Goal: Task Accomplishment & Management: Complete application form

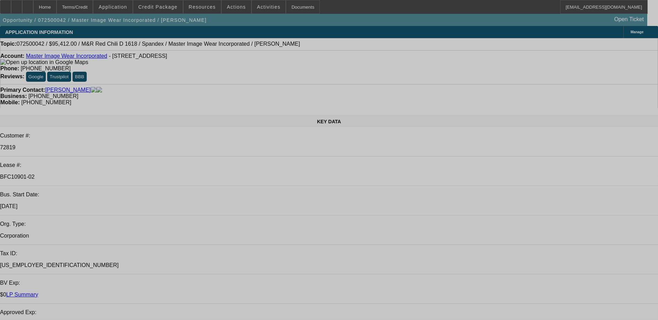
select select "0"
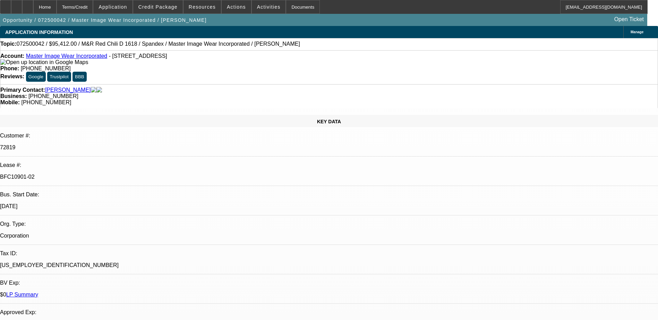
select select "0"
select select "0.1"
select select "0"
select select "0.1"
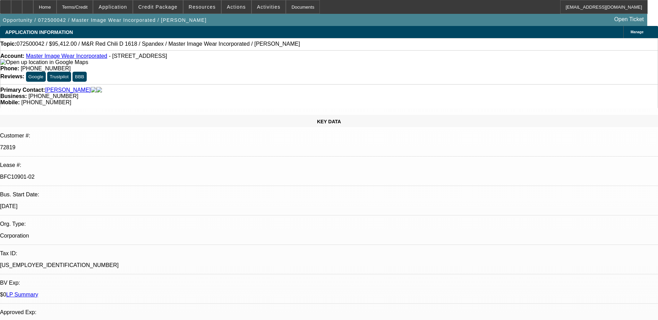
select select "0"
select select "0.1"
select select "0"
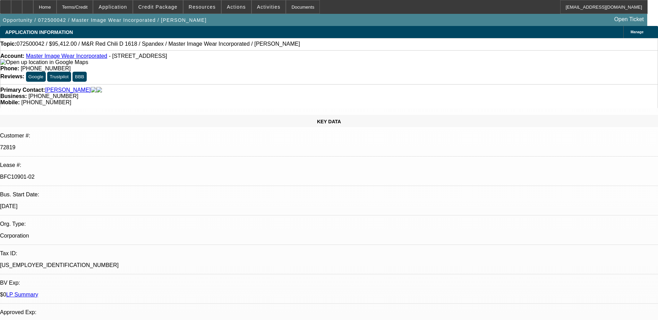
select select "0.1"
select select "1"
select select "4"
select select "1"
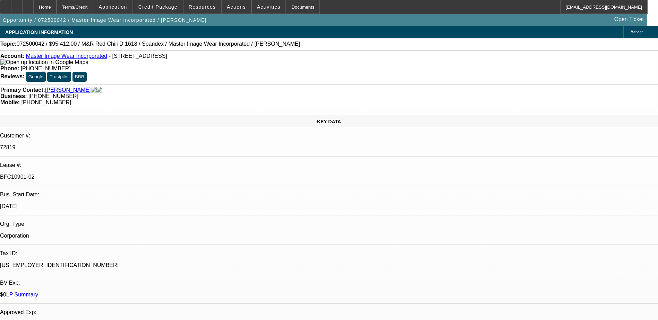
select select "1"
select select "4"
select select "1"
select select "3"
select select "4"
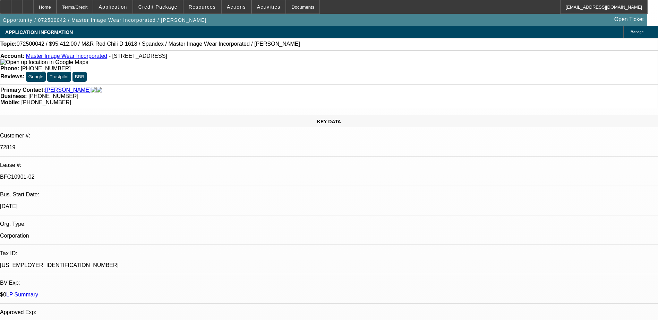
select select "1"
select select "3"
select select "4"
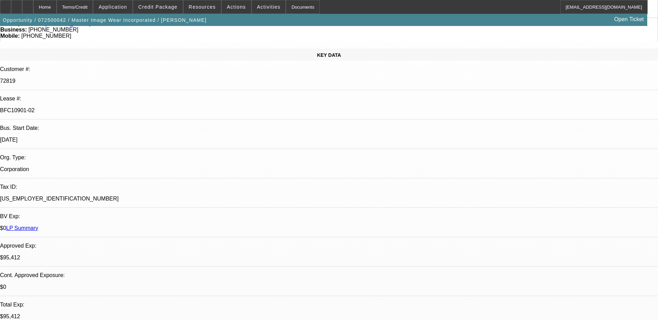
scroll to position [104, 0]
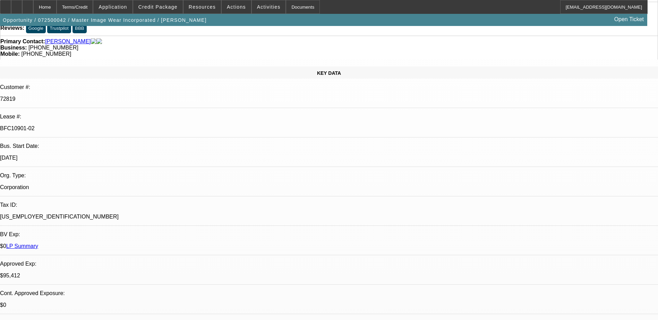
scroll to position [0, 0]
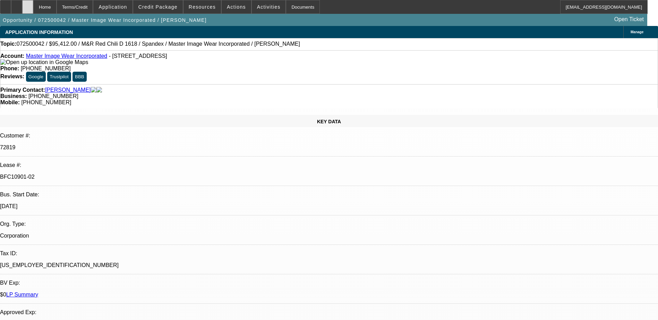
click at [33, 0] on div at bounding box center [27, 7] width 11 height 14
select select "0"
select select "0.1"
select select "0"
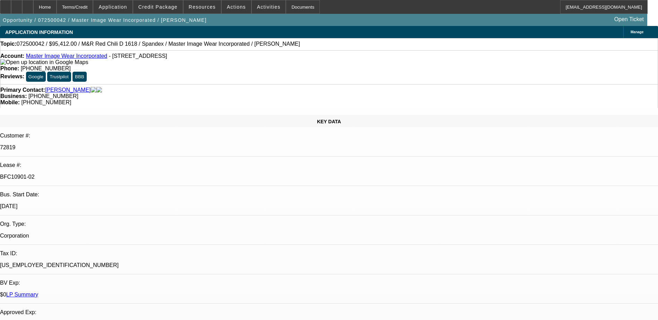
select select "0"
select select "0.1"
select select "0"
select select "0.1"
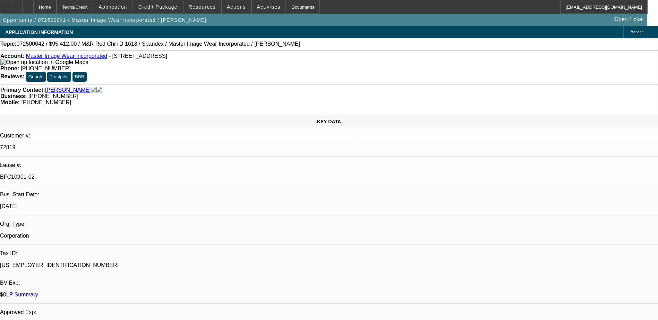
select select "0"
select select "0.1"
select select "1"
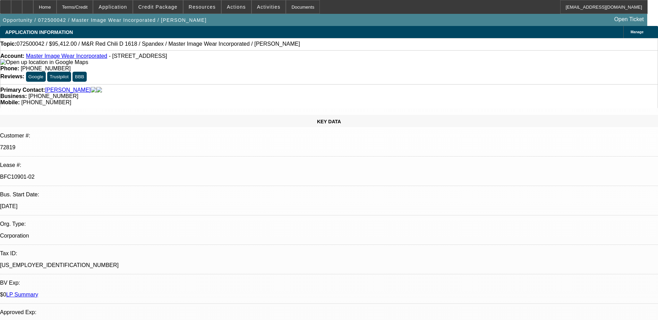
select select "4"
select select "1"
select select "4"
select select "1"
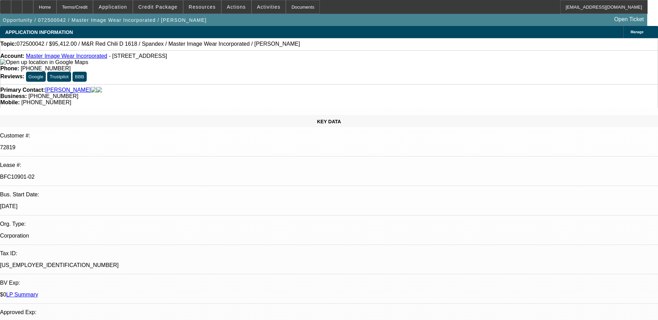
select select "3"
select select "4"
select select "1"
select select "3"
select select "4"
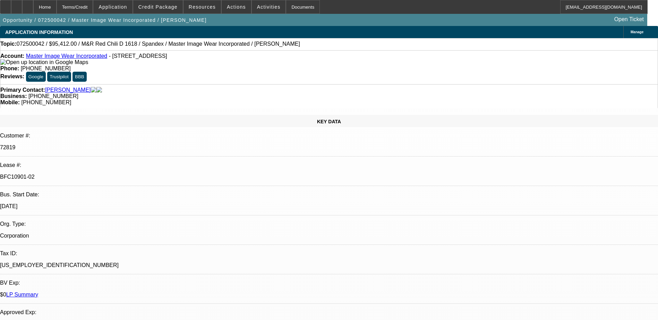
scroll to position [208, 0]
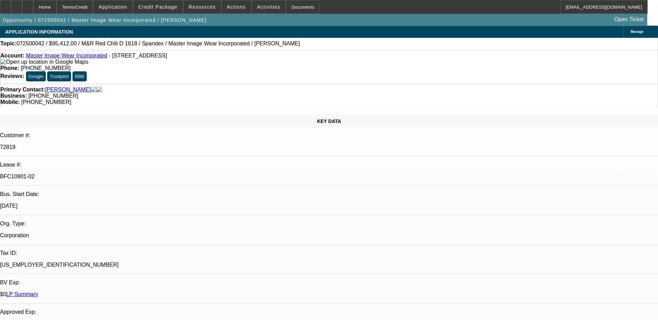
scroll to position [0, 0]
